Goal: Register for event/course

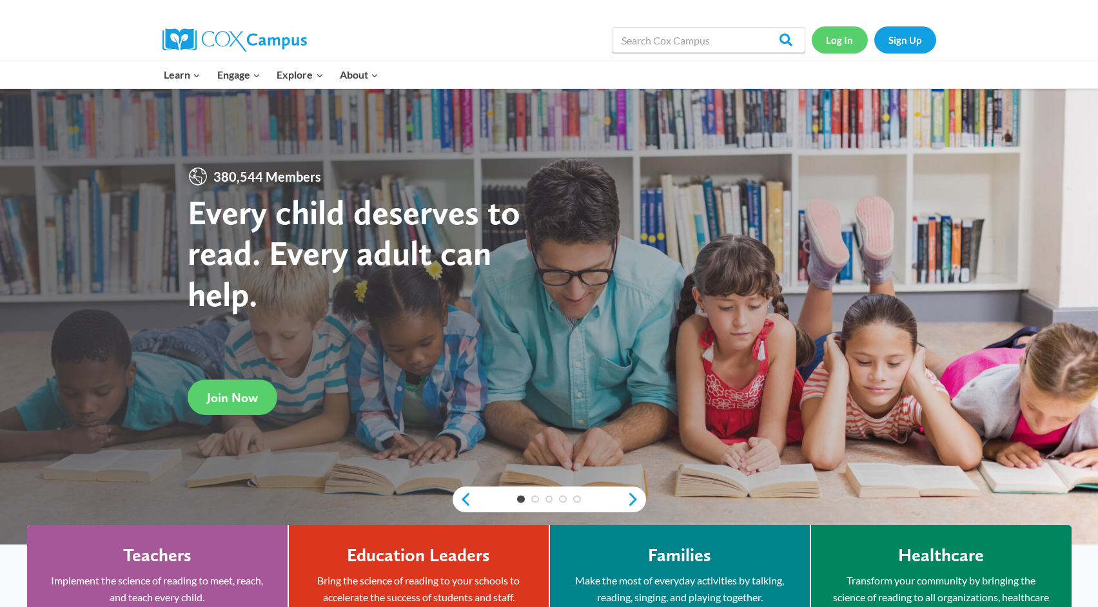
click at [844, 39] on link "Log In" at bounding box center [840, 39] width 56 height 26
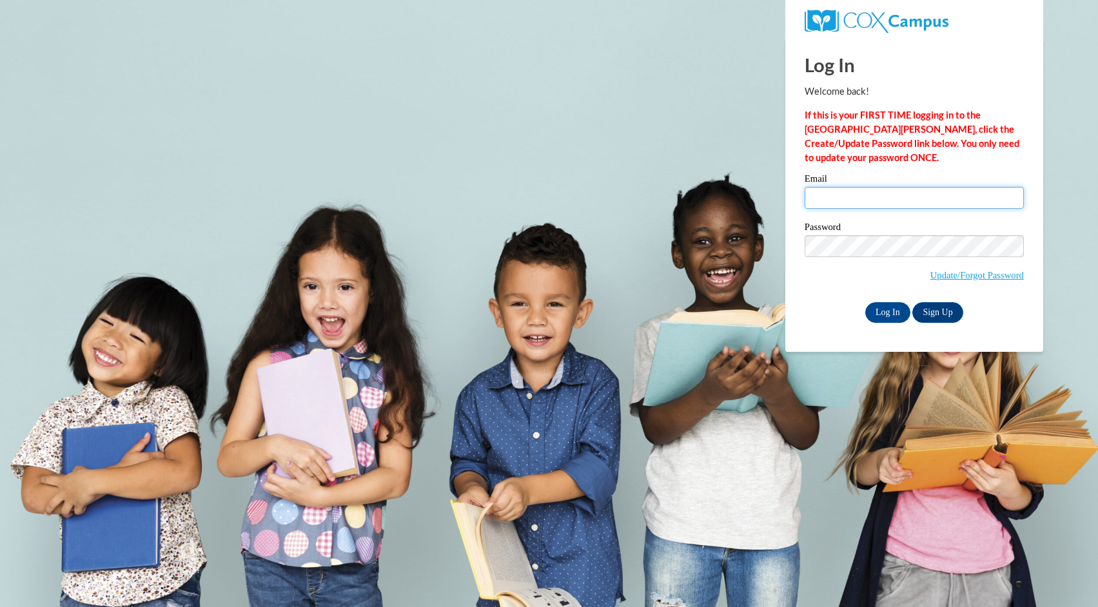
click at [845, 193] on input "Email" at bounding box center [914, 198] width 219 height 22
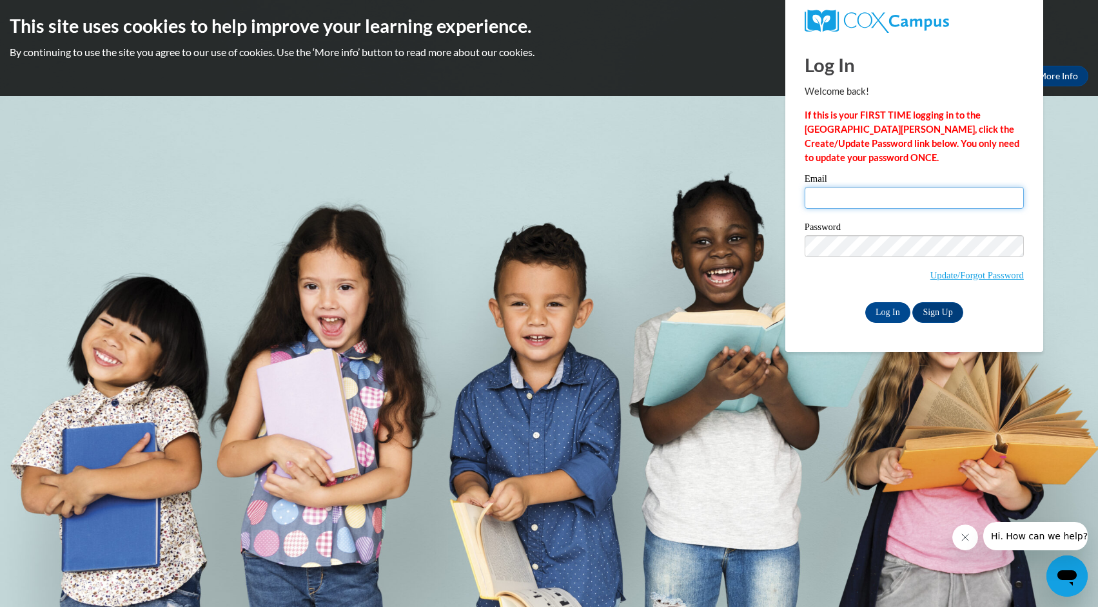
type input "melissa.terranova@rusd.org"
click at [889, 312] on input "Log In" at bounding box center [887, 312] width 45 height 21
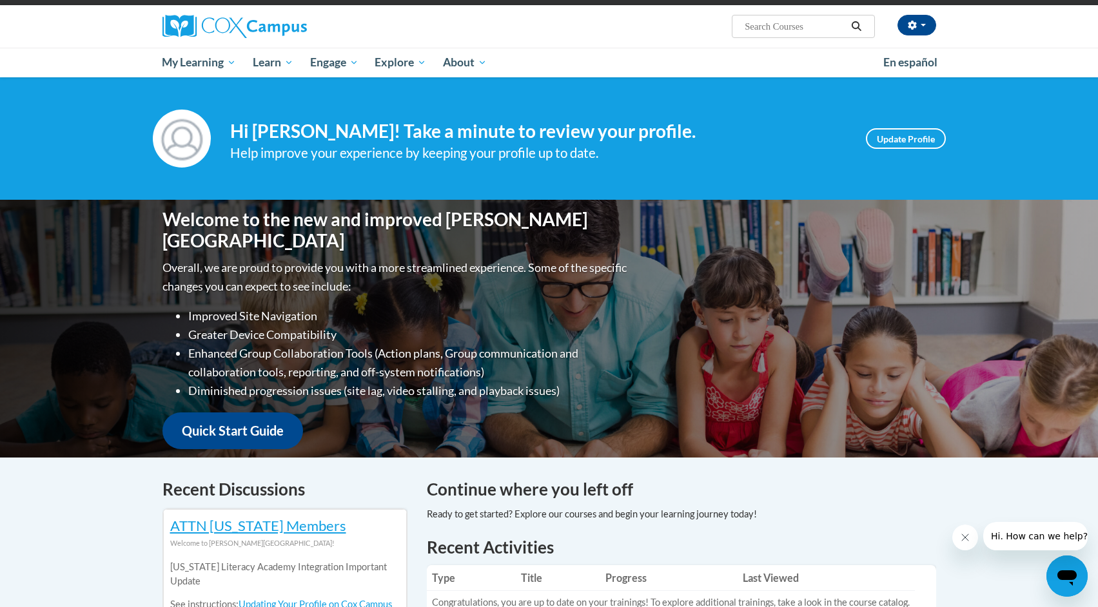
scroll to position [32, 0]
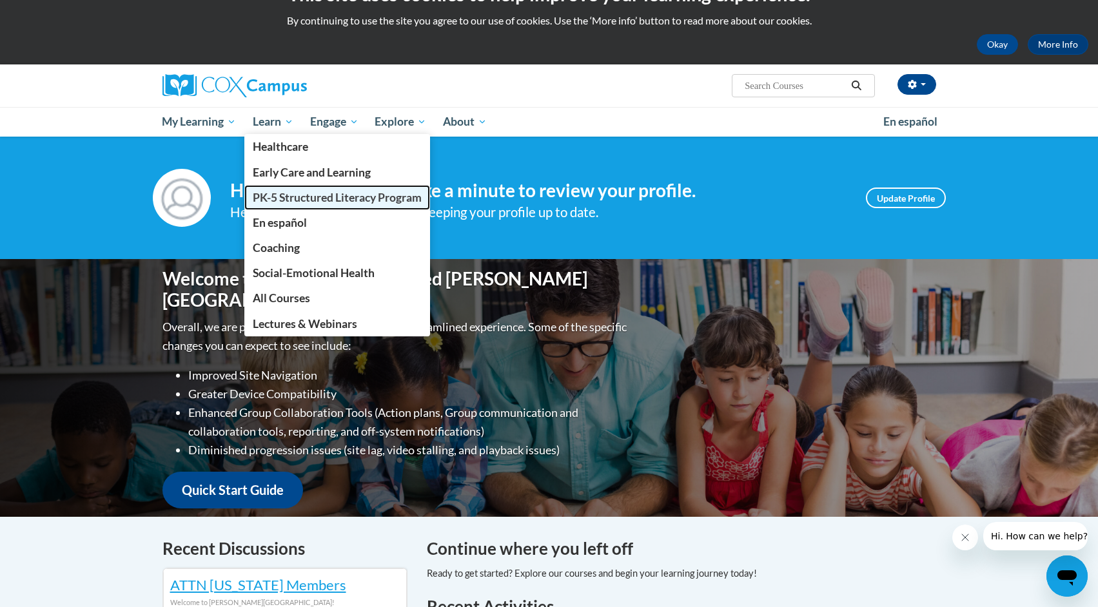
click at [313, 203] on span "PK-5 Structured Literacy Program" at bounding box center [337, 198] width 169 height 14
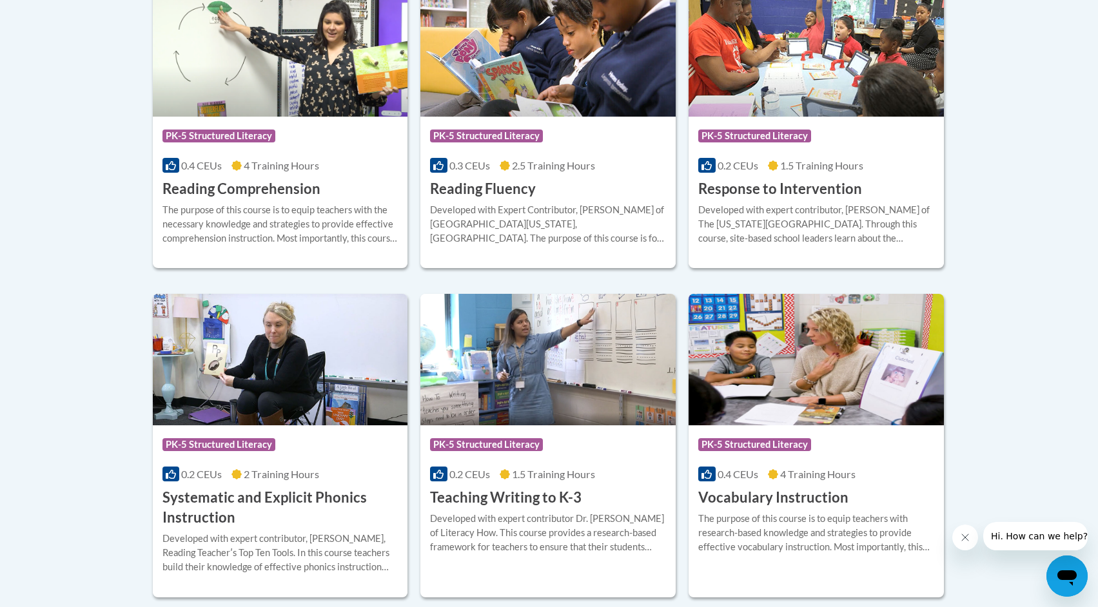
scroll to position [1267, 0]
click at [266, 91] on img at bounding box center [280, 51] width 255 height 132
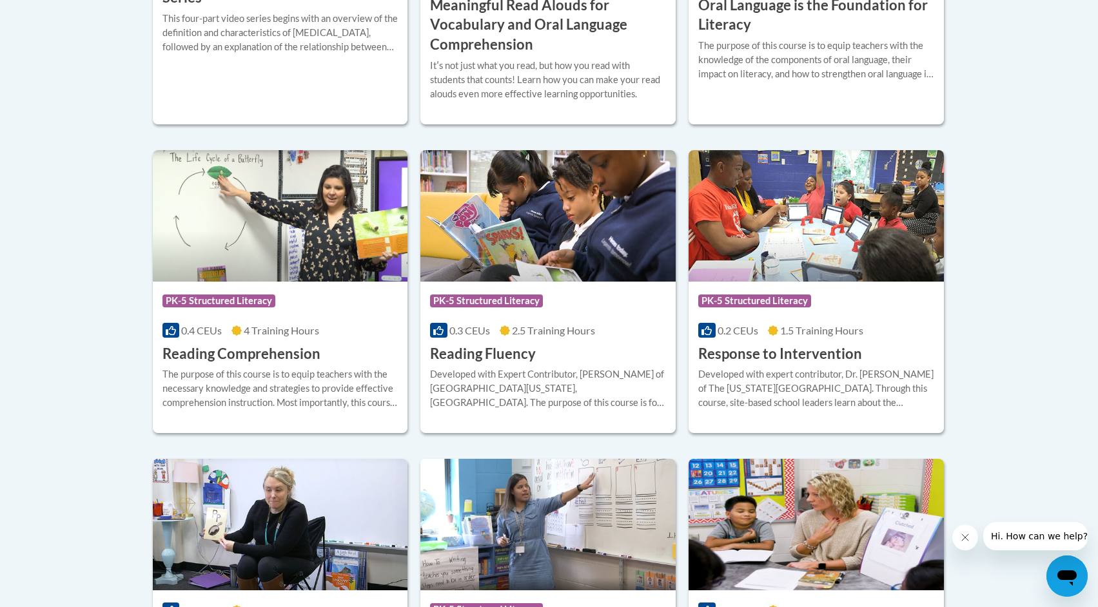
scroll to position [1074, 0]
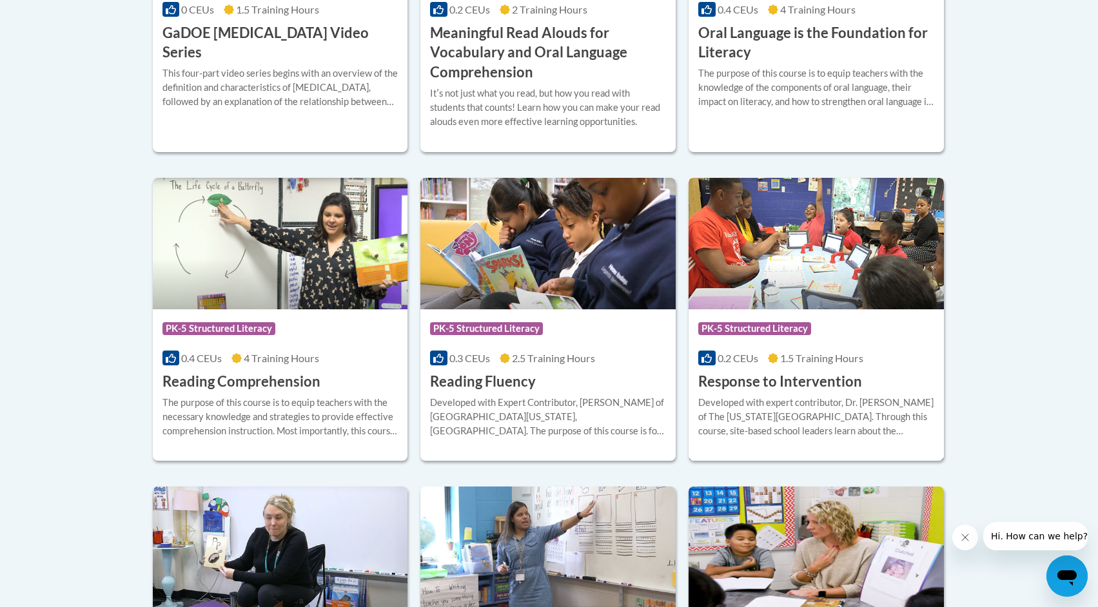
click at [861, 242] on img at bounding box center [816, 244] width 255 height 132
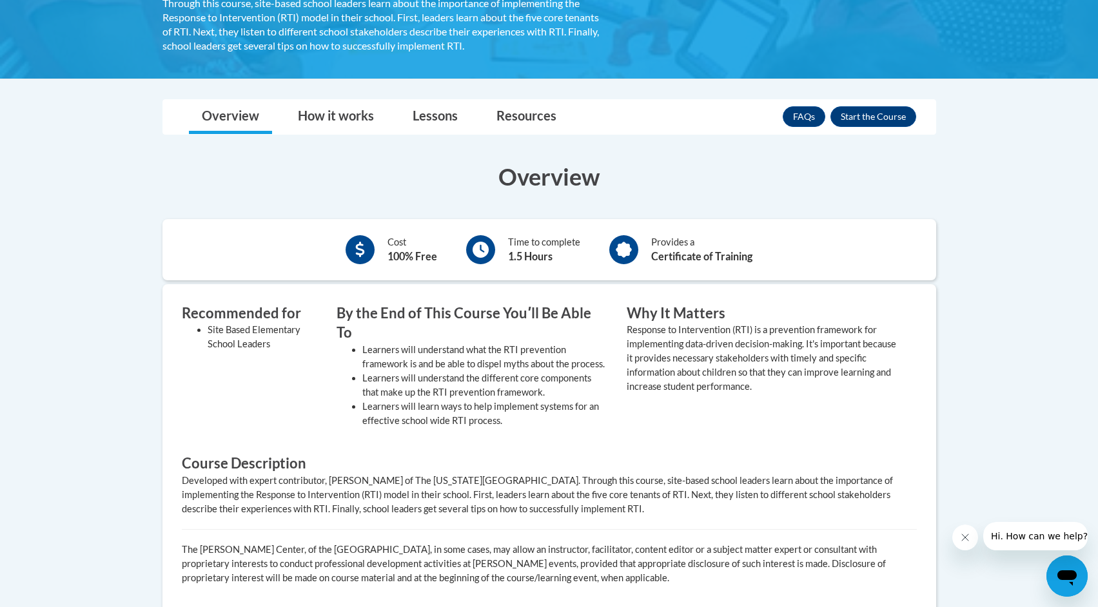
scroll to position [285, 0]
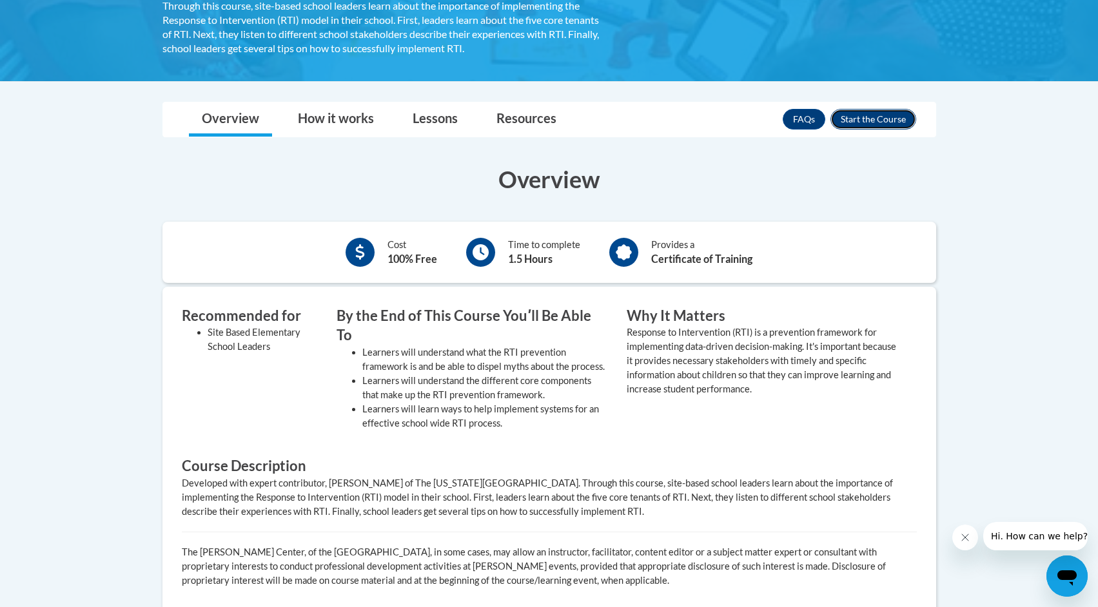
click at [872, 126] on button "Enroll" at bounding box center [873, 119] width 86 height 21
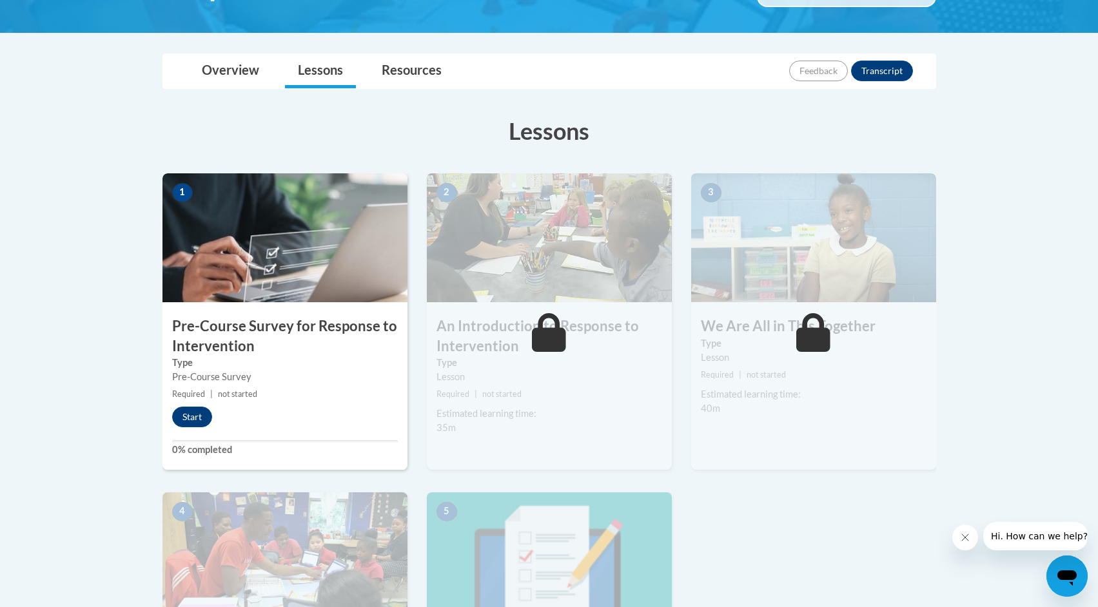
scroll to position [261, 0]
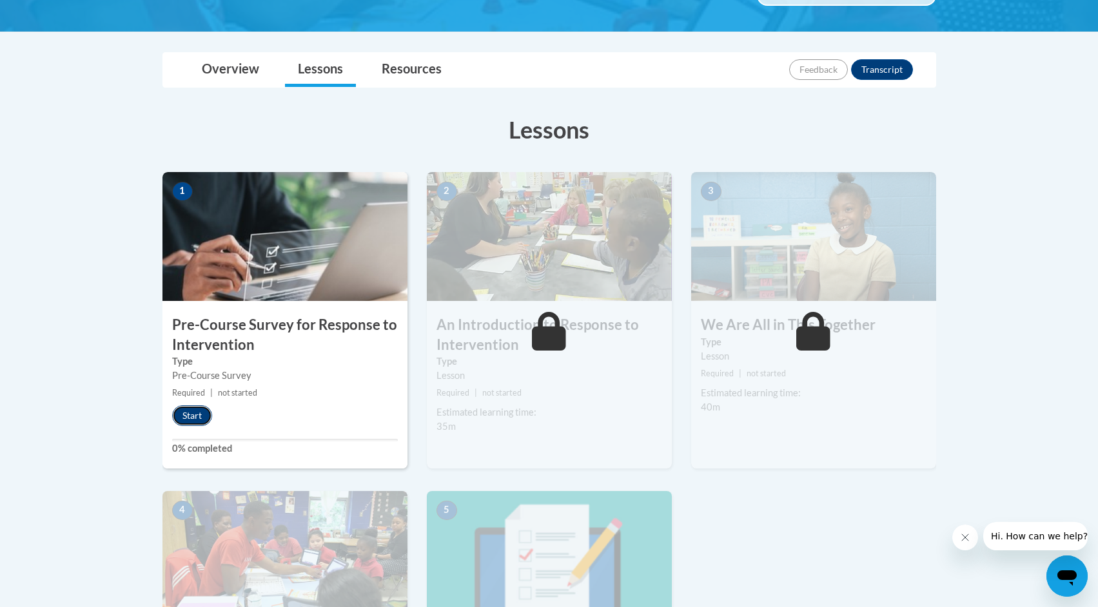
click at [197, 417] on button "Start" at bounding box center [192, 416] width 40 height 21
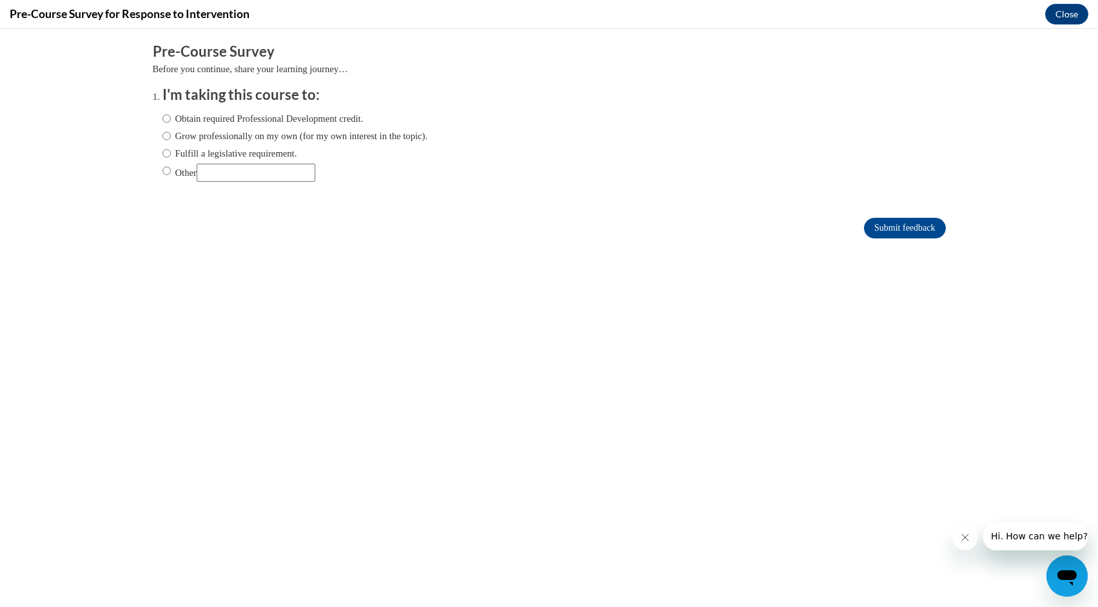
scroll to position [0, 0]
click at [170, 122] on input "Obtain required Professional Development credit." at bounding box center [166, 119] width 8 height 14
radio input "true"
click at [928, 228] on input "Submit feedback" at bounding box center [904, 228] width 81 height 21
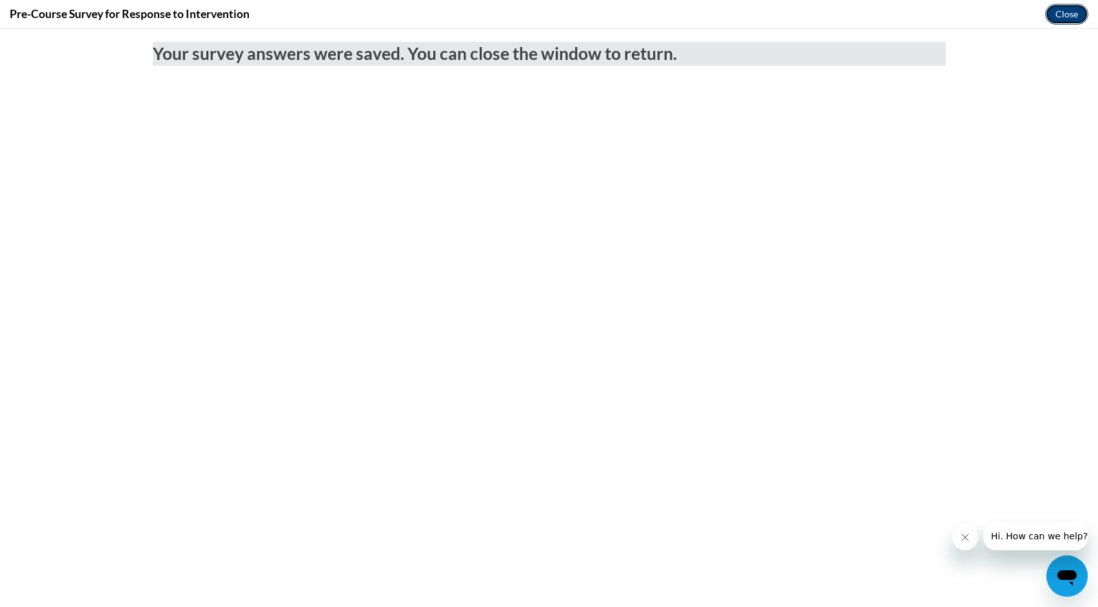
click at [1071, 14] on button "Close" at bounding box center [1066, 14] width 43 height 21
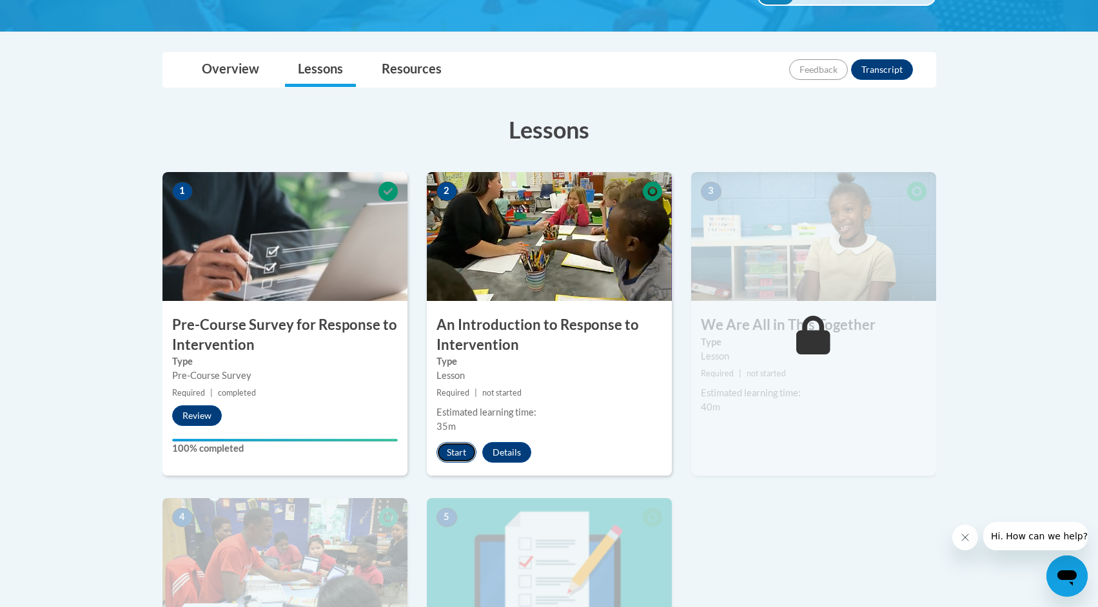
click at [456, 447] on button "Start" at bounding box center [456, 452] width 40 height 21
